Goal: Information Seeking & Learning: Find specific fact

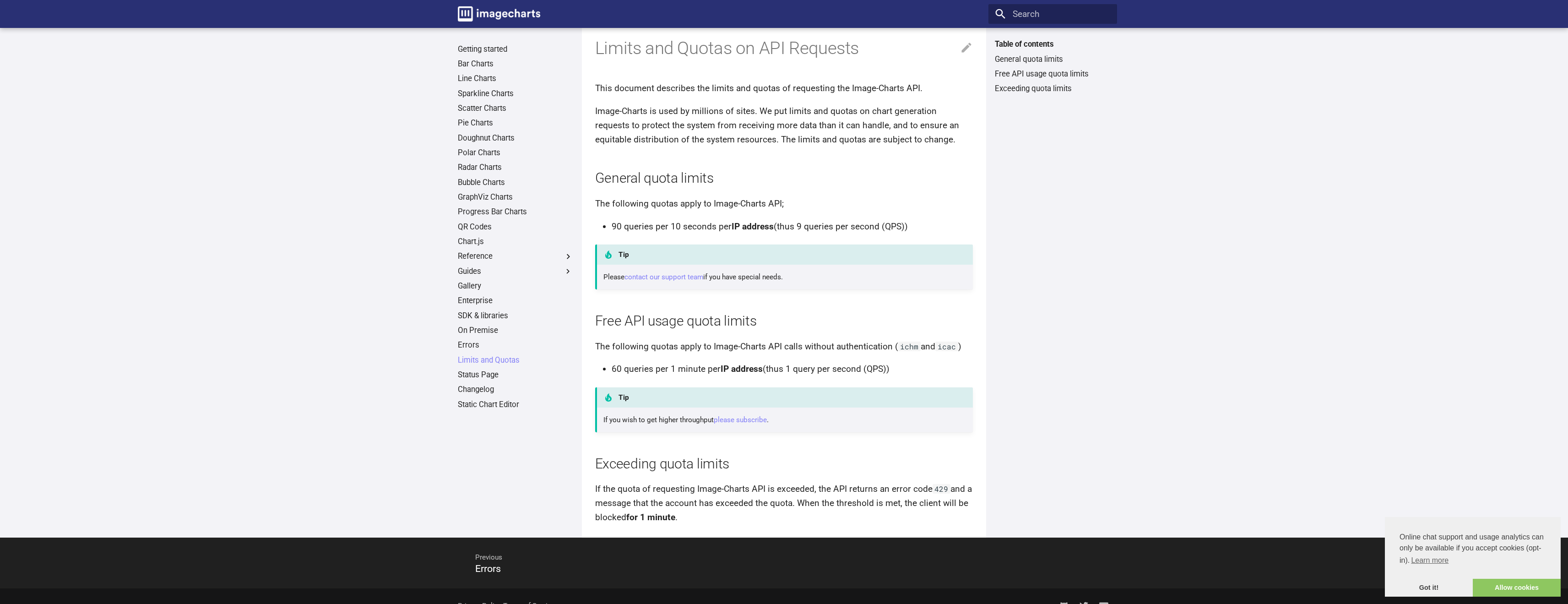
scroll to position [38, 0]
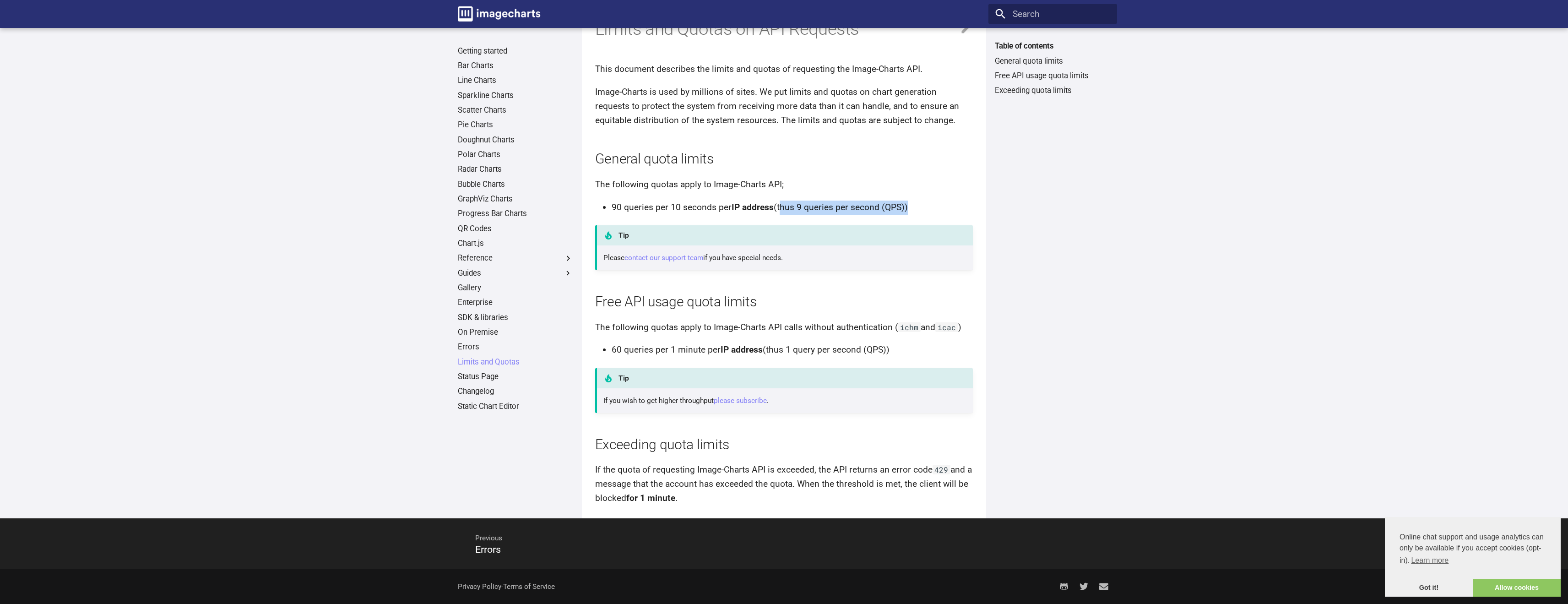
drag, startPoint x: 904, startPoint y: 209, endPoint x: 778, endPoint y: 203, distance: 126.1
click at [778, 203] on li "90 queries per 10 seconds per IP address (thus 9 queries per second (QPS))" at bounding box center [792, 208] width 361 height 14
drag, startPoint x: 886, startPoint y: 349, endPoint x: 767, endPoint y: 346, distance: 119.0
click at [766, 346] on li "60 queries per 1 minute per IP address (thus 1 query per second (QPS))" at bounding box center [792, 350] width 361 height 14
click at [984, 243] on div "Limits and Quotas on API Requests This document describes the limits and quotas…" at bounding box center [784, 262] width 404 height 512
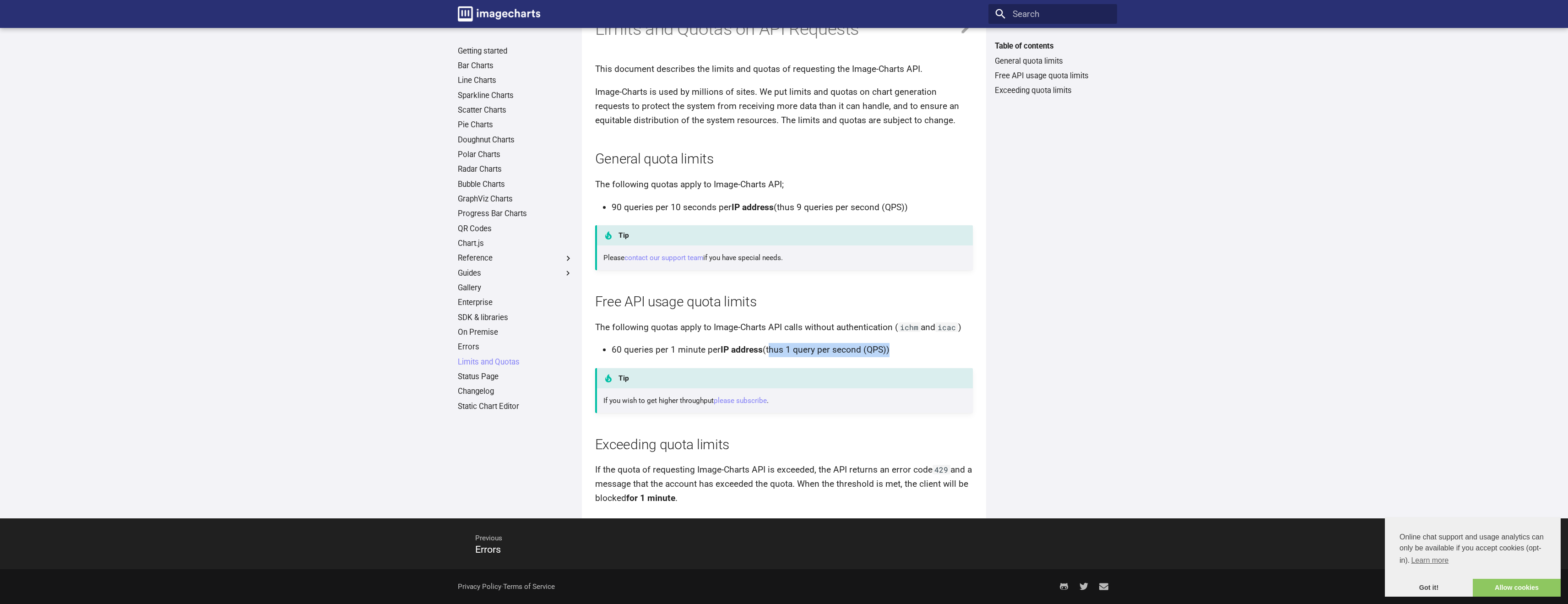
drag, startPoint x: 885, startPoint y: 350, endPoint x: 768, endPoint y: 349, distance: 117.0
click at [768, 349] on li "60 queries per 1 minute per IP address (thus 1 query per second (QPS))" at bounding box center [792, 350] width 361 height 14
drag, startPoint x: 732, startPoint y: 207, endPoint x: 773, endPoint y: 211, distance: 41.2
click at [773, 211] on strong "IP address" at bounding box center [752, 207] width 42 height 11
click at [829, 350] on li "60 queries per 1 minute per IP address (thus 1 query per second (QPS))" at bounding box center [792, 350] width 361 height 14
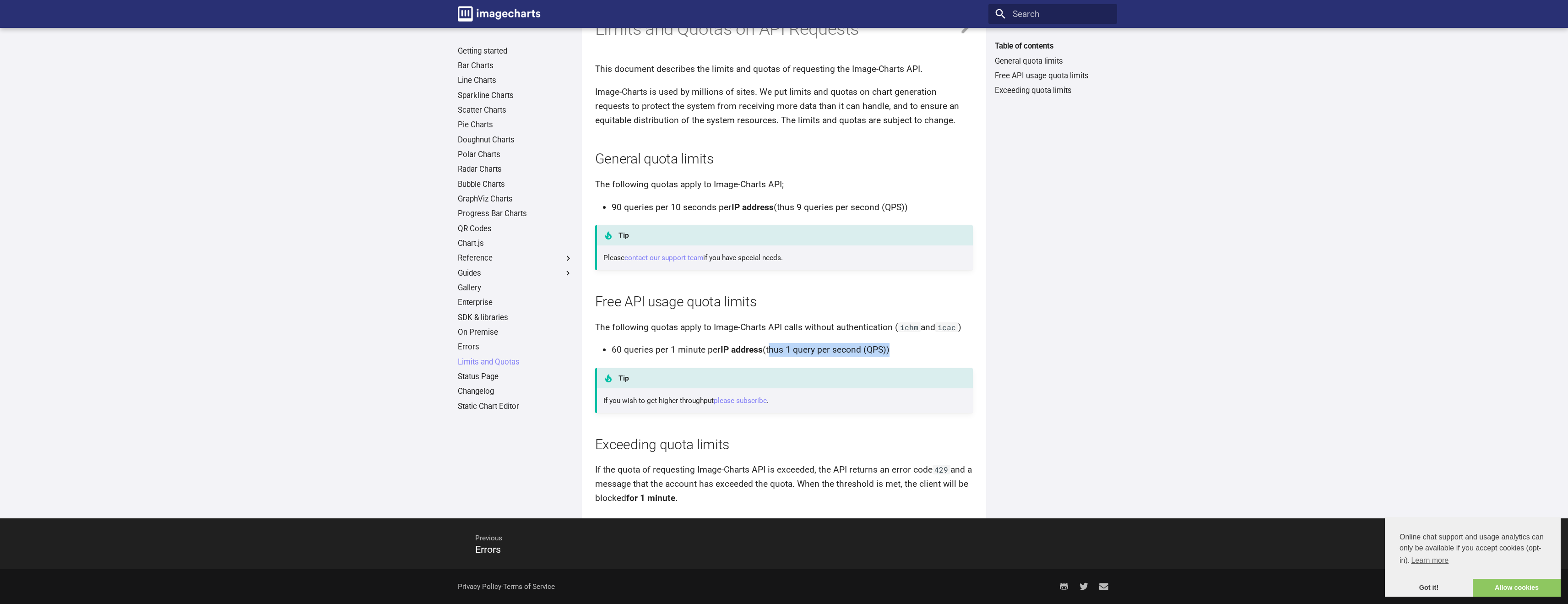
drag, startPoint x: 886, startPoint y: 352, endPoint x: 768, endPoint y: 347, distance: 118.1
click at [768, 347] on li "60 queries per 1 minute per IP address (thus 1 query per second (QPS))" at bounding box center [792, 350] width 361 height 14
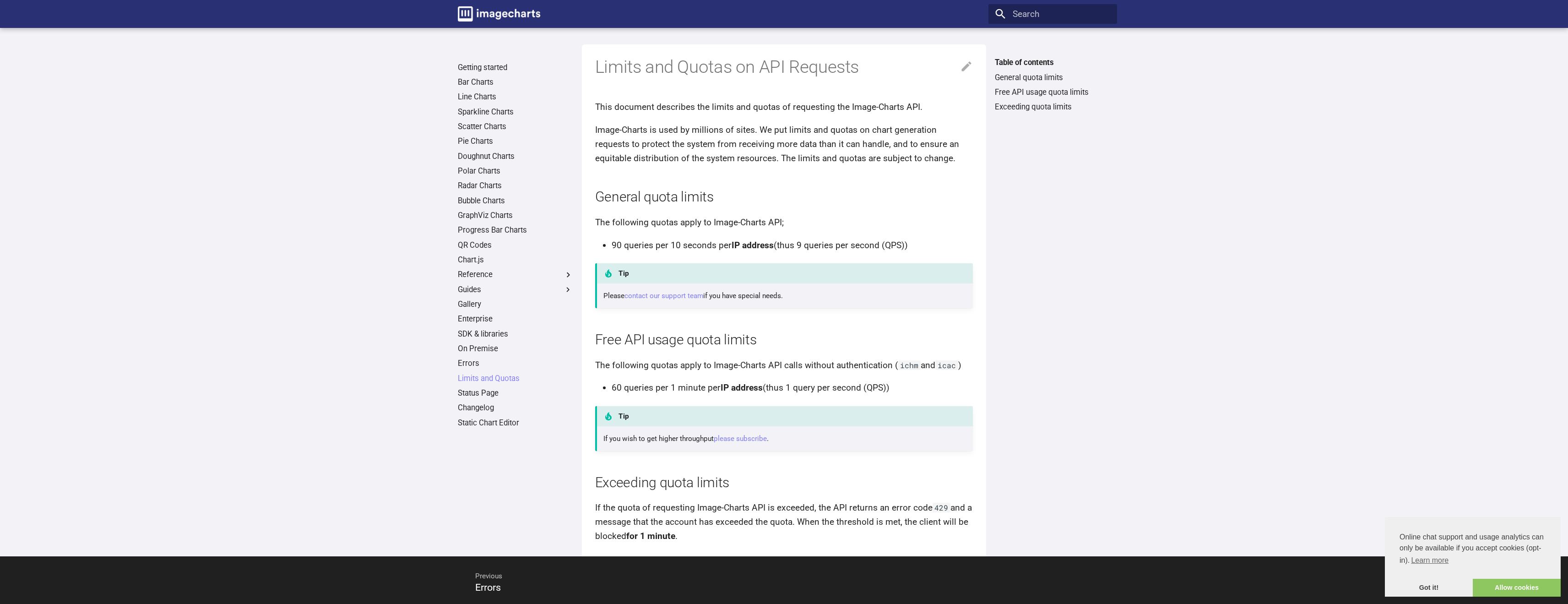
click at [272, 146] on main "Getting started Bar Charts Line Charts Sparkline Charts Scatter Charts Pie Char…" at bounding box center [784, 292] width 1568 height 528
